Goal: Transaction & Acquisition: Purchase product/service

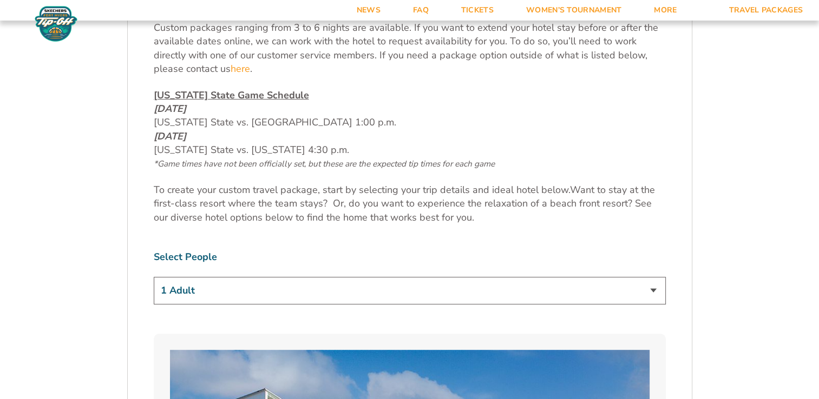
scroll to position [504, 0]
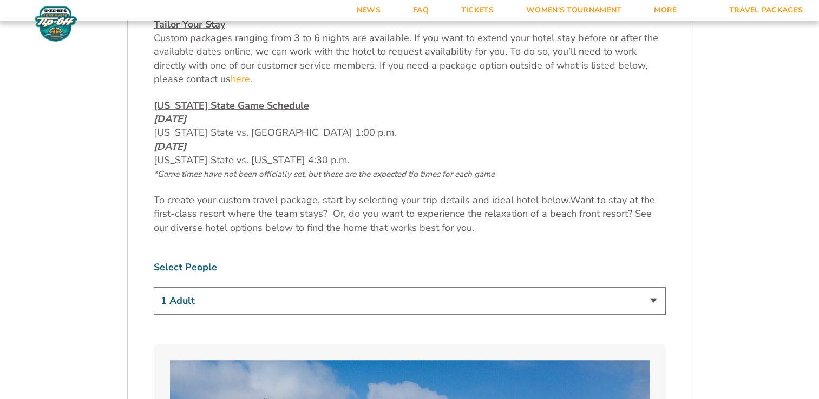
click at [654, 300] on select "1 Adult 2 Adults 3 Adults 4 Adults 2 Adults + 1 Child 2 Adults + 2 Children 2 A…" at bounding box center [410, 301] width 512 height 28
select select "3 Adults"
click at [154, 287] on select "1 Adult 2 Adults 3 Adults 4 Adults 2 Adults + 1 Child 2 Adults + 2 Children 2 A…" at bounding box center [410, 301] width 512 height 28
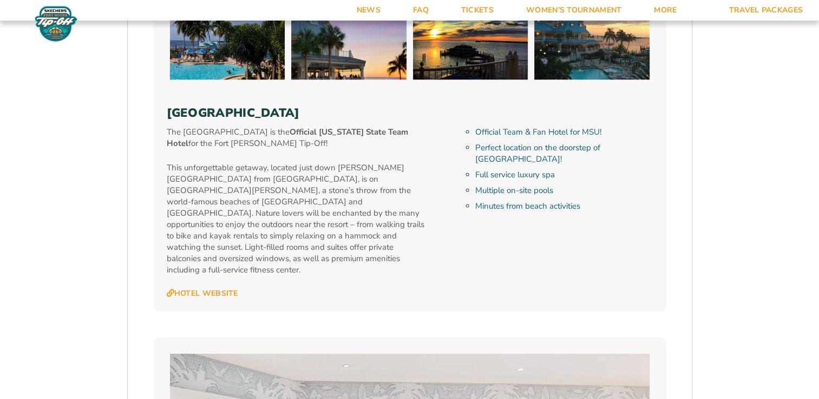
scroll to position [1204, 0]
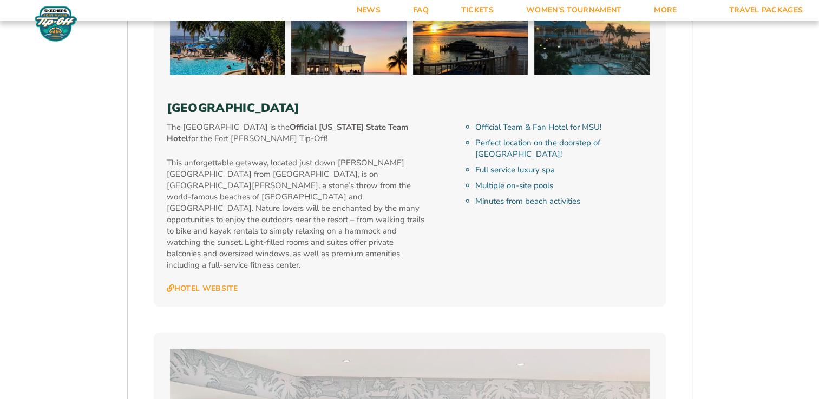
drag, startPoint x: 169, startPoint y: 103, endPoint x: 448, endPoint y: 112, distance: 279.4
click at [448, 112] on h3 "Marriott Sanibel Harbour Resort & Spa" at bounding box center [410, 108] width 486 height 14
copy h3 "Marriott Sanibel Harbour Resort & Spa"
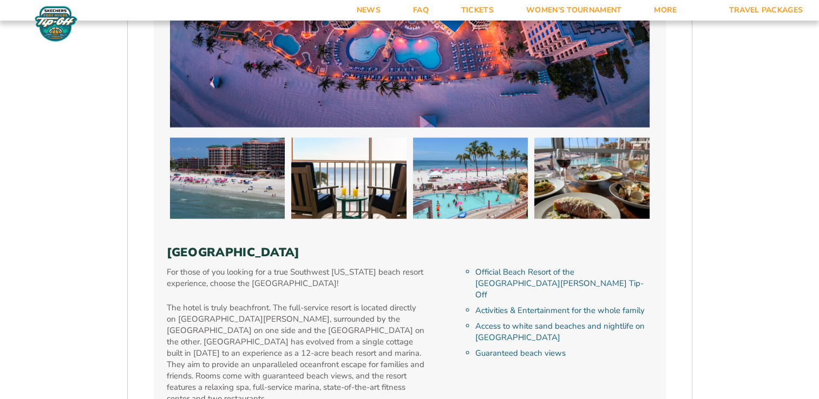
scroll to position [2359, 0]
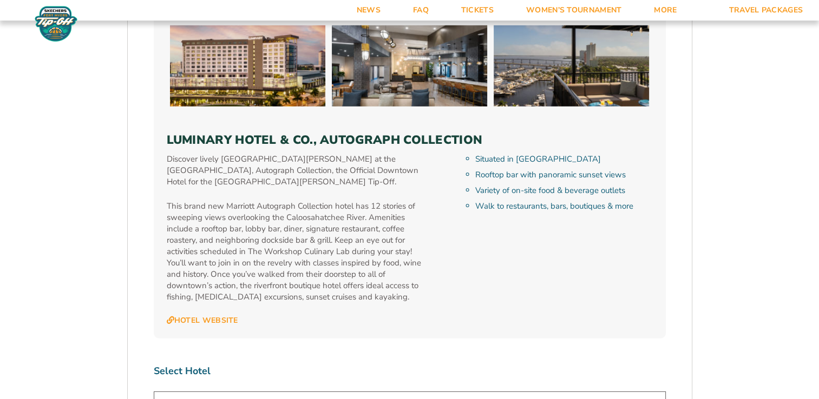
scroll to position [3091, 0]
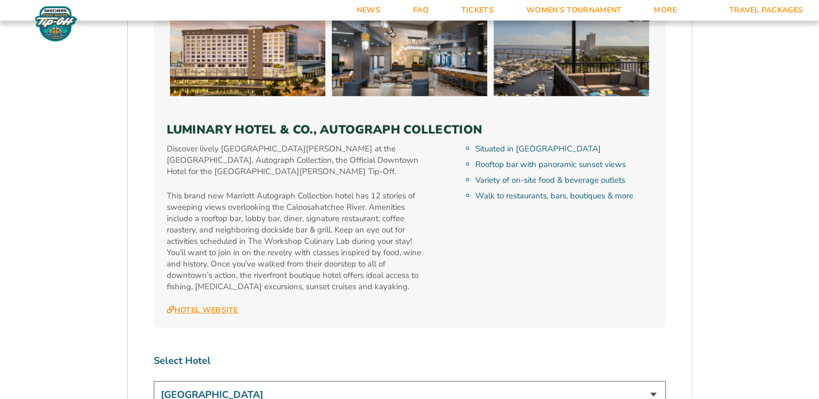
click at [220, 306] on link "Hotel Website" at bounding box center [202, 311] width 71 height 10
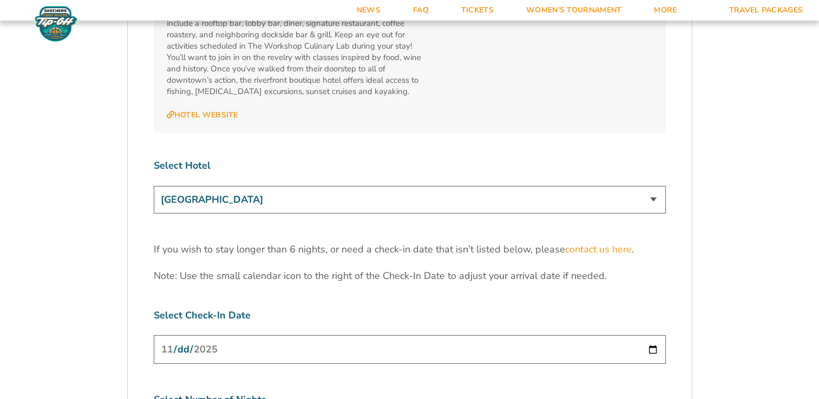
scroll to position [3318, 0]
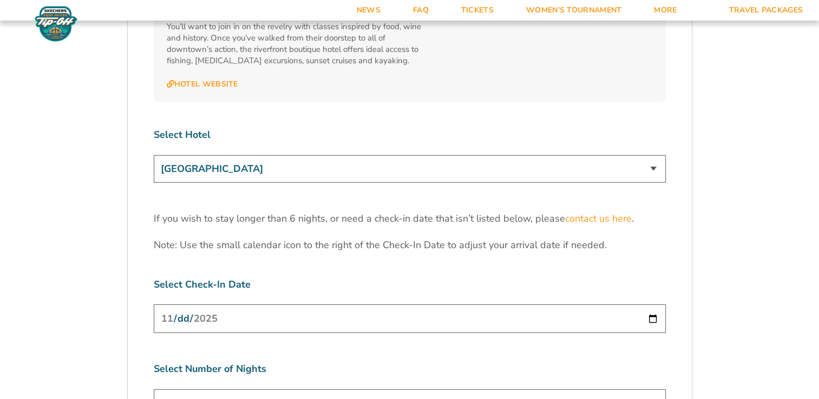
click at [657, 305] on input "2025-11-24" at bounding box center [410, 319] width 512 height 29
type input "2025-11-25"
click at [656, 390] on select "3 Nights 4 Nights 5 Nights 6 Nights" at bounding box center [410, 404] width 512 height 28
click at [154, 390] on select "3 Nights 4 Nights 5 Nights 6 Nights" at bounding box center [410, 404] width 512 height 28
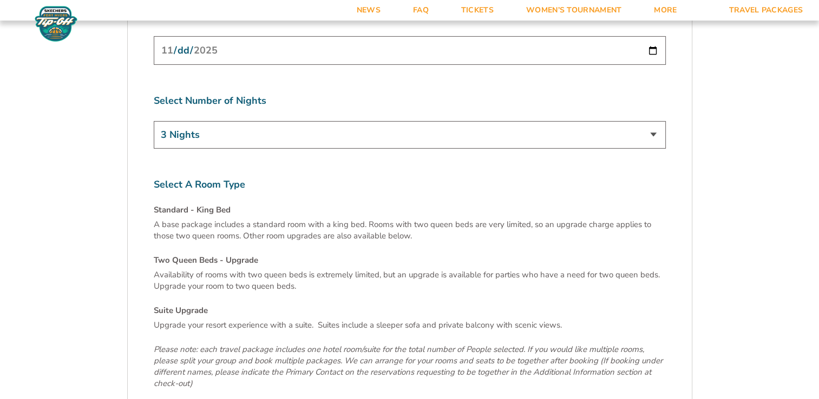
scroll to position [3581, 0]
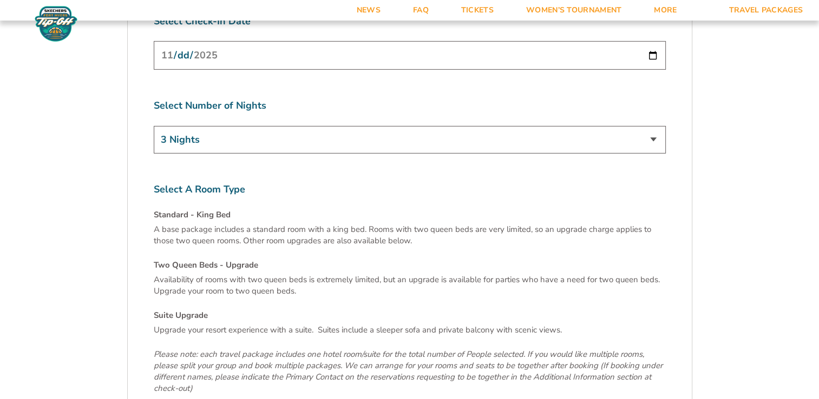
select select "Two Queen Beds - Upgrade"
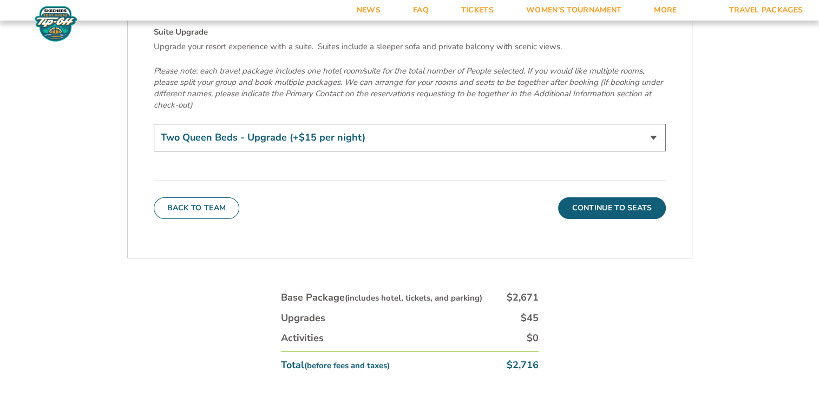
scroll to position [3834, 0]
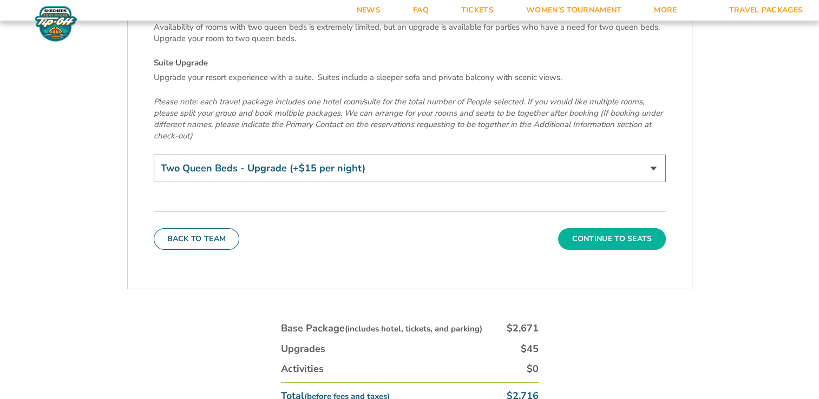
click at [602, 228] on button "Continue To Seats" at bounding box center [611, 239] width 107 height 22
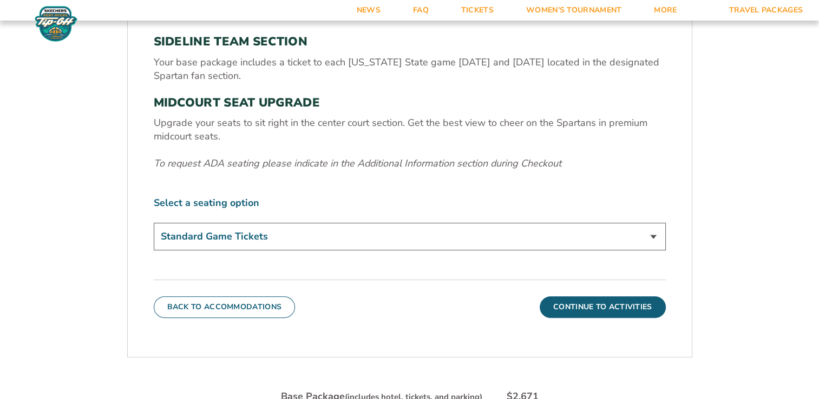
scroll to position [389, 0]
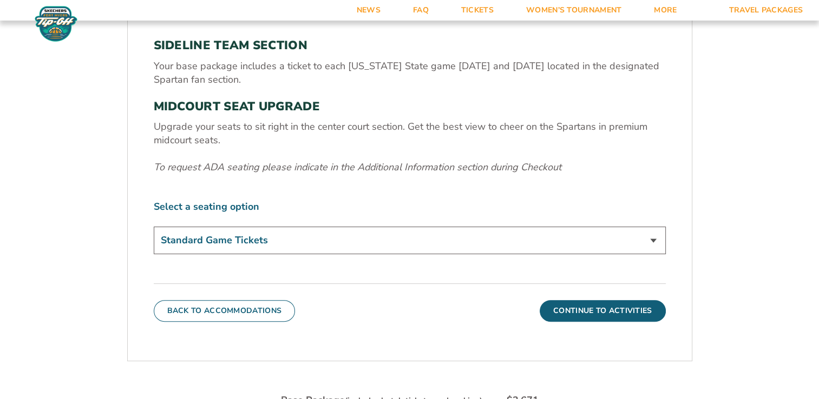
click at [656, 237] on select "Standard Game Tickets Midcourt Seat Upgrade (+$140 per person)" at bounding box center [410, 241] width 512 height 28
click at [154, 227] on select "Standard Game Tickets Midcourt Seat Upgrade (+$140 per person)" at bounding box center [410, 241] width 512 height 28
click at [628, 317] on button "Continue To Activities" at bounding box center [603, 311] width 126 height 22
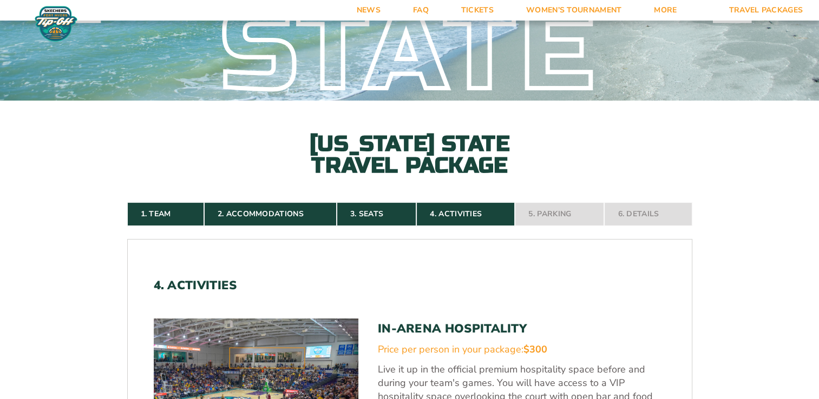
scroll to position [114, 0]
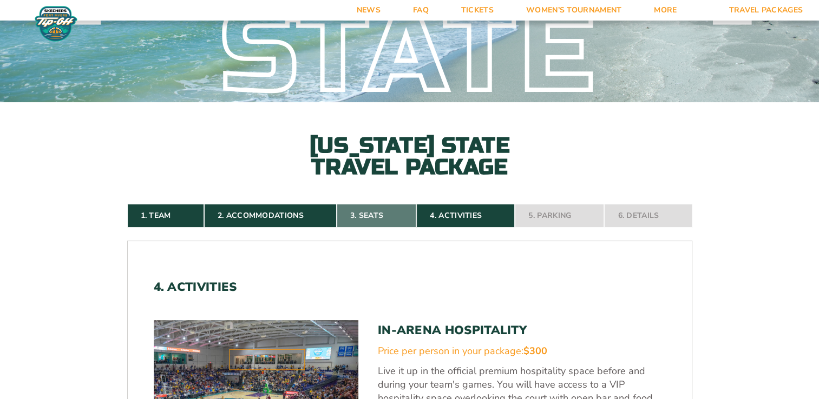
click at [380, 220] on link "3. Seats" at bounding box center [377, 216] width 80 height 24
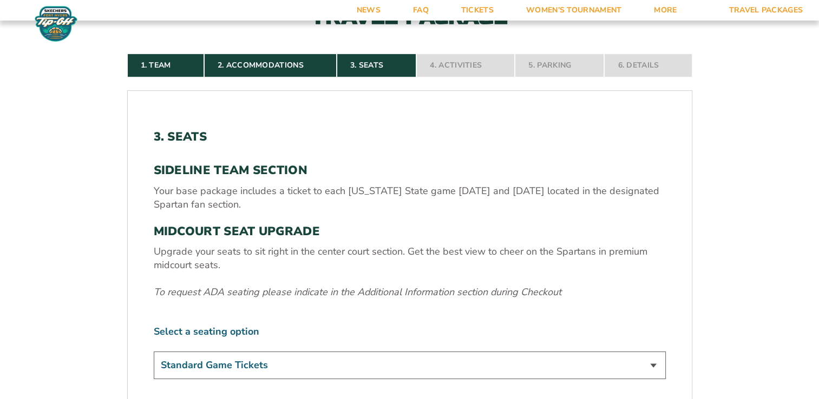
scroll to position [265, 0]
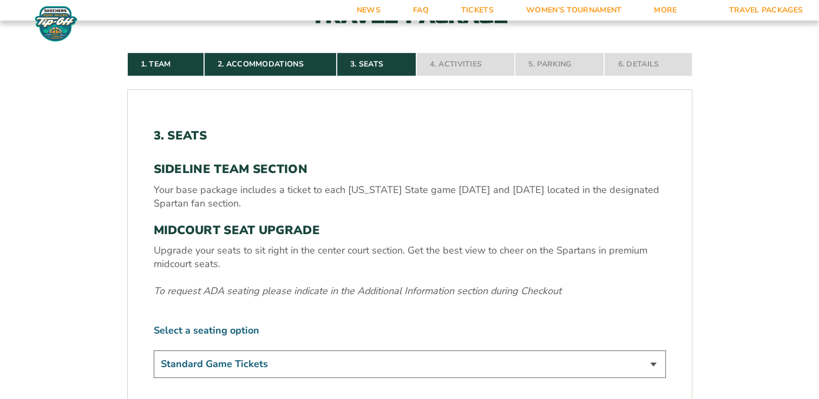
click at [654, 361] on select "Standard Game Tickets Midcourt Seat Upgrade (+$140 per person)" at bounding box center [410, 365] width 512 height 28
select select "Midcourt Seat Upgrade"
click at [154, 351] on select "Standard Game Tickets Midcourt Seat Upgrade (+$140 per person)" at bounding box center [410, 365] width 512 height 28
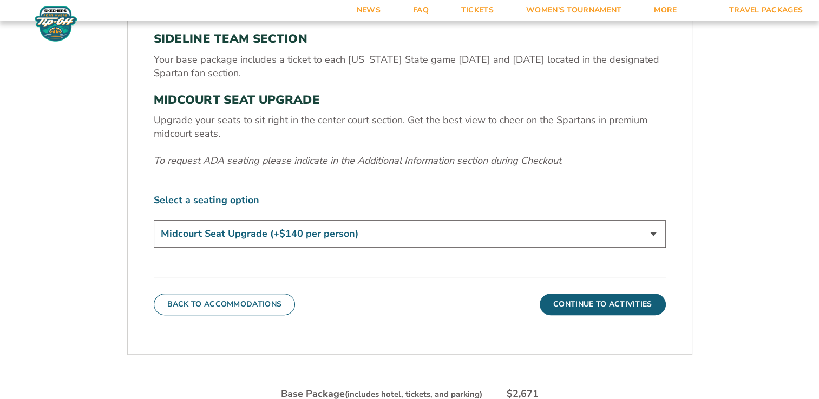
scroll to position [416, 0]
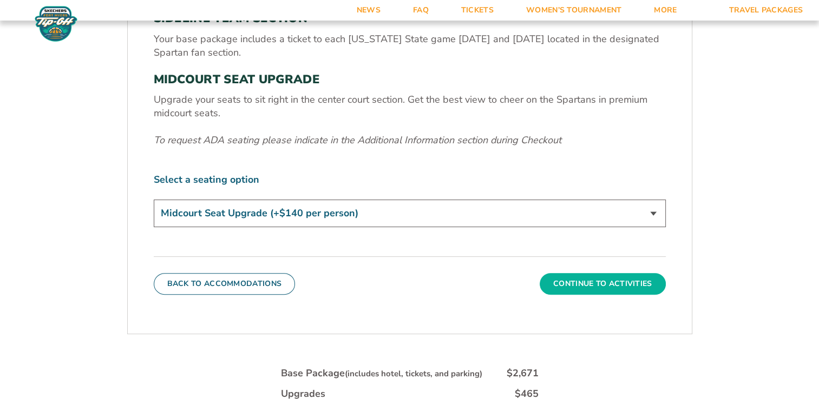
click at [649, 286] on button "Continue To Activities" at bounding box center [603, 284] width 126 height 22
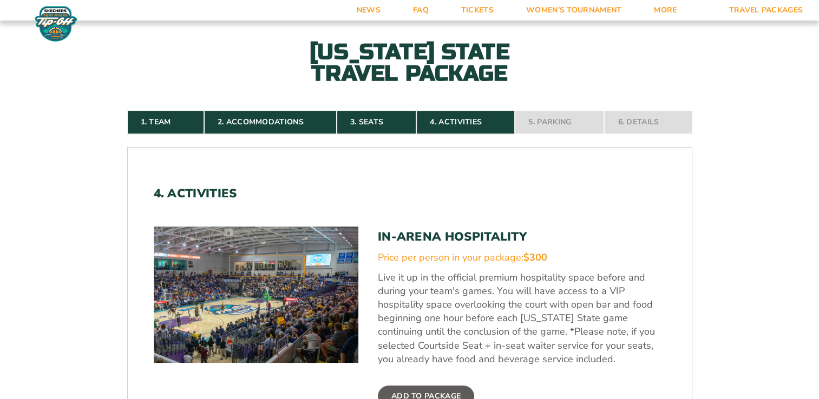
scroll to position [206, 0]
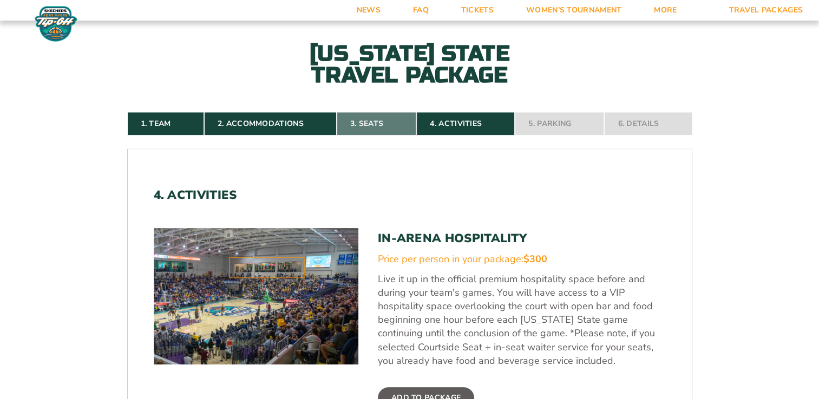
click at [370, 127] on link "3. Seats" at bounding box center [377, 124] width 80 height 24
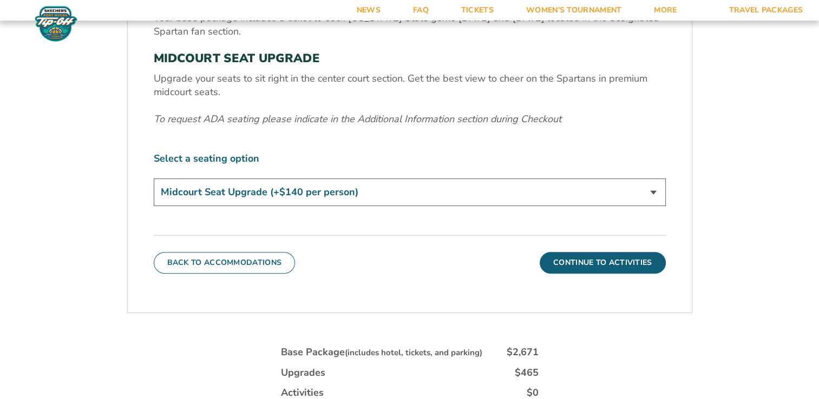
scroll to position [443, 0]
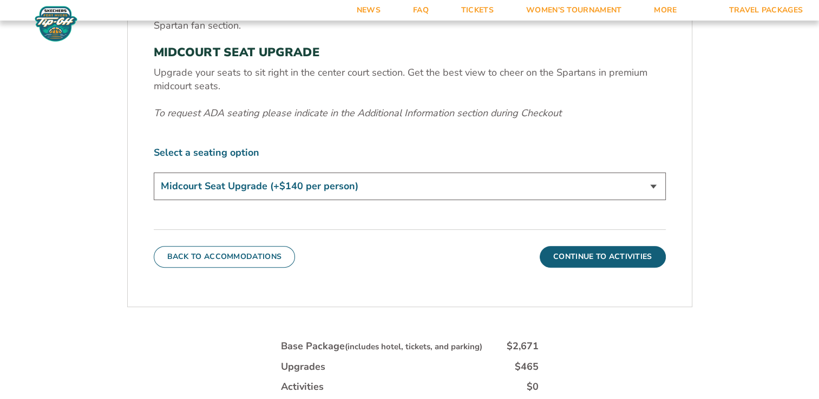
click at [658, 183] on select "Standard Game Tickets Midcourt Seat Upgrade (+$140 per person)" at bounding box center [410, 187] width 512 height 28
click at [640, 250] on button "Continue To Activities" at bounding box center [603, 257] width 126 height 22
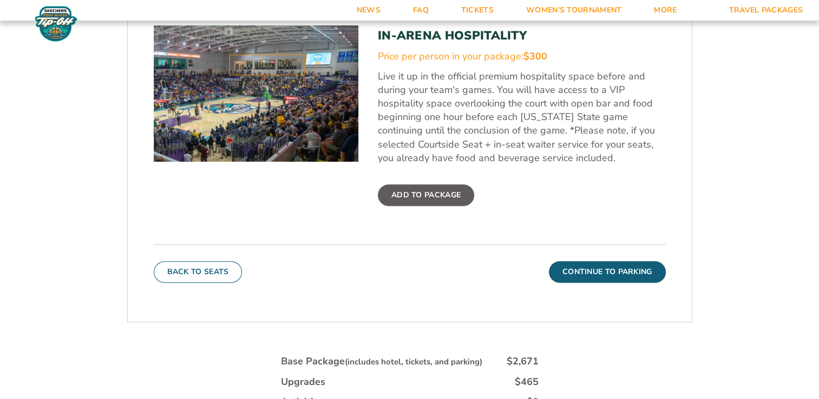
scroll to position [410, 0]
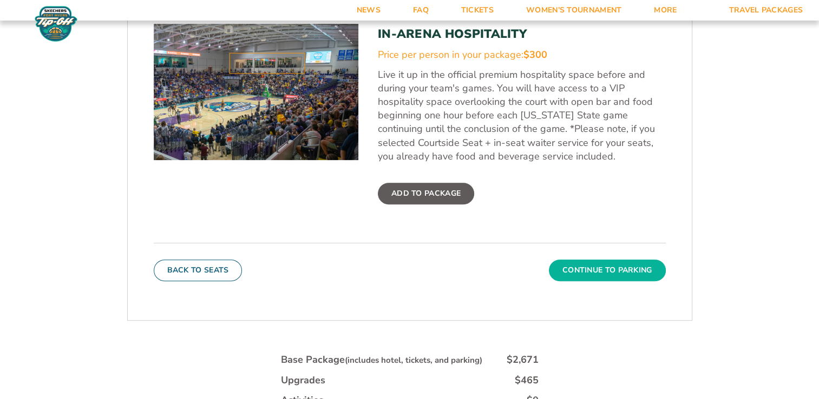
click at [628, 272] on button "Continue To Parking" at bounding box center [607, 271] width 117 height 22
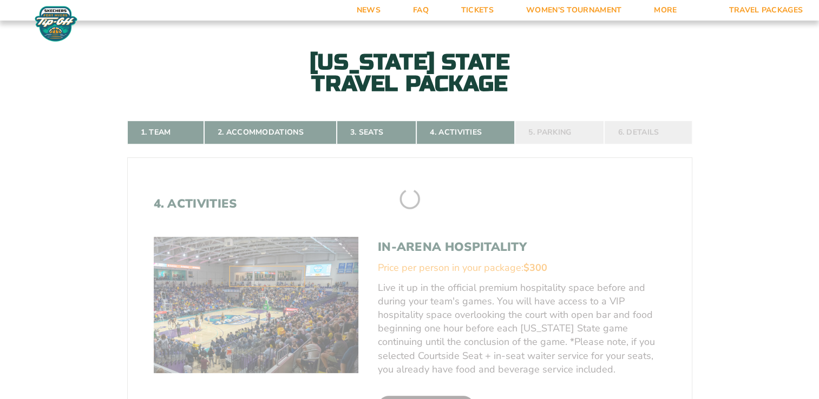
scroll to position [188, 0]
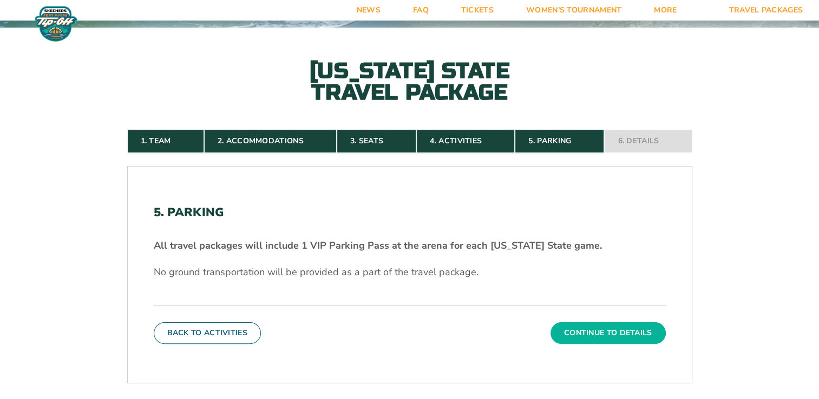
click at [593, 333] on button "Continue To Details" at bounding box center [608, 334] width 115 height 22
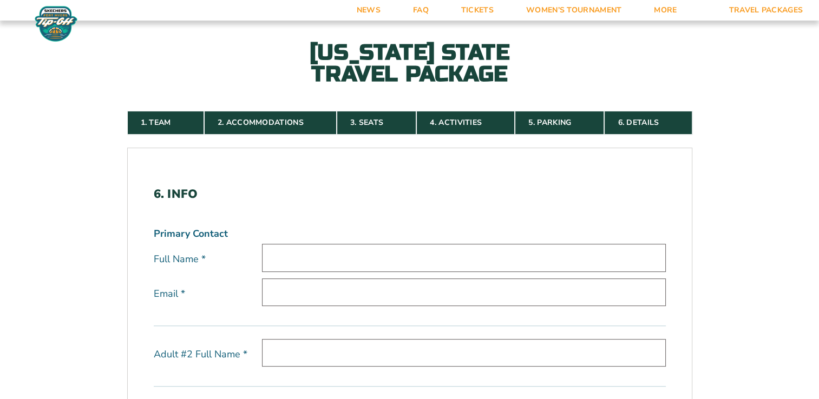
scroll to position [208, 0]
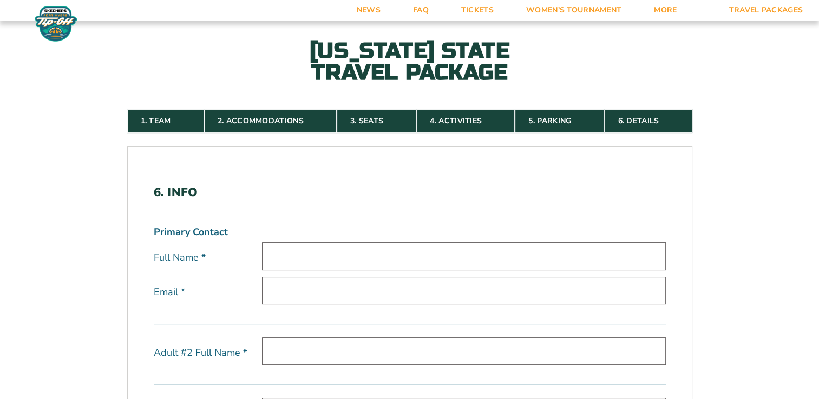
click at [443, 259] on input "text" at bounding box center [464, 257] width 404 height 28
click at [443, 259] on input "J" at bounding box center [464, 257] width 404 height 28
type input "Jamica Harris"
click at [418, 296] on input "email" at bounding box center [464, 291] width 404 height 28
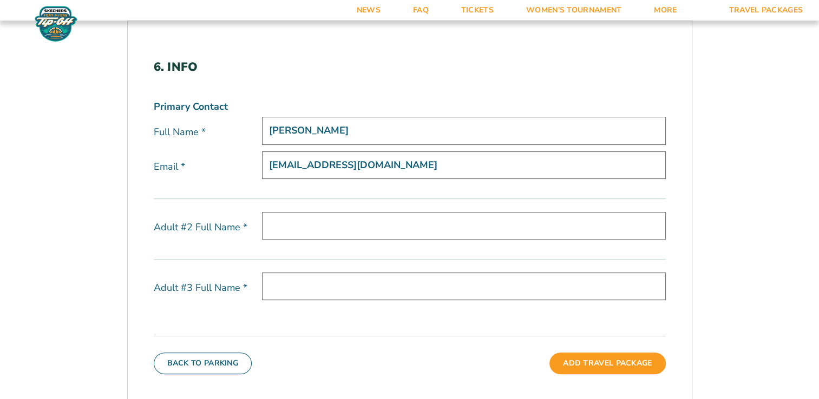
scroll to position [348, 0]
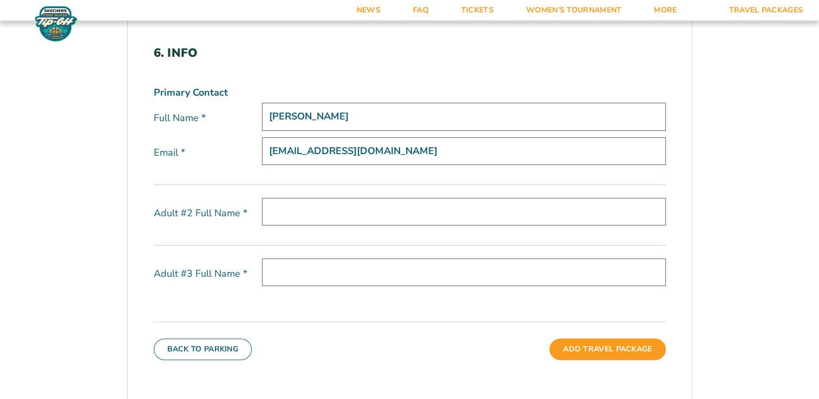
type input "jamicaharris@hotmail.com"
click at [526, 209] on input "text" at bounding box center [464, 212] width 404 height 28
type input "Jametric Harris"
click at [504, 272] on input "text" at bounding box center [464, 273] width 404 height 28
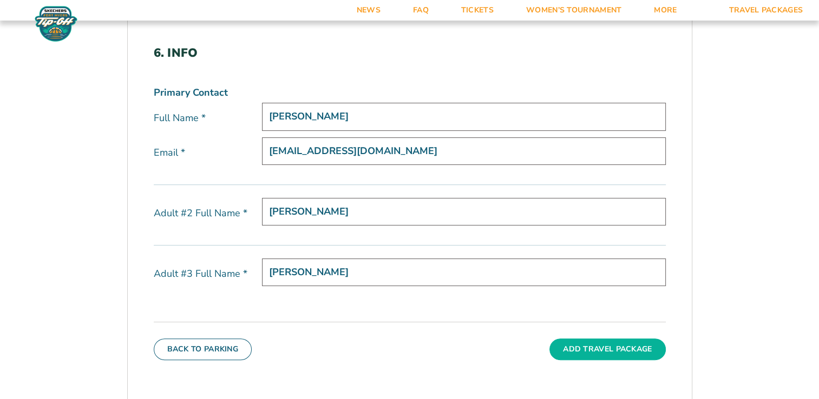
type input "Sedgwick Harris"
click at [646, 354] on button "Add Travel Package" at bounding box center [607, 350] width 116 height 22
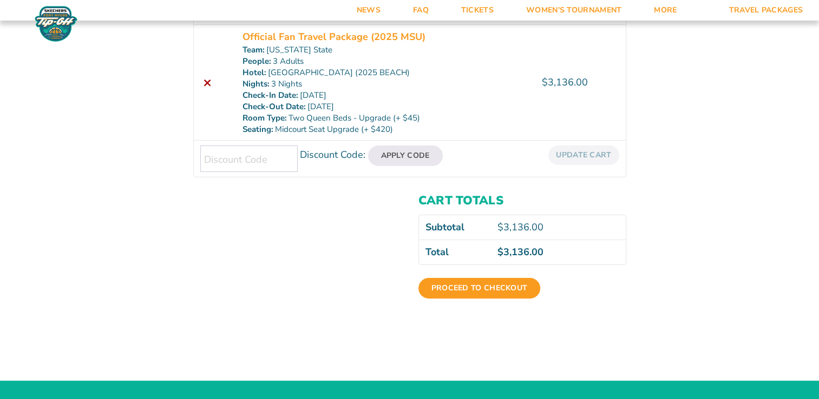
scroll to position [219, 0]
